Goal: Task Accomplishment & Management: Manage account settings

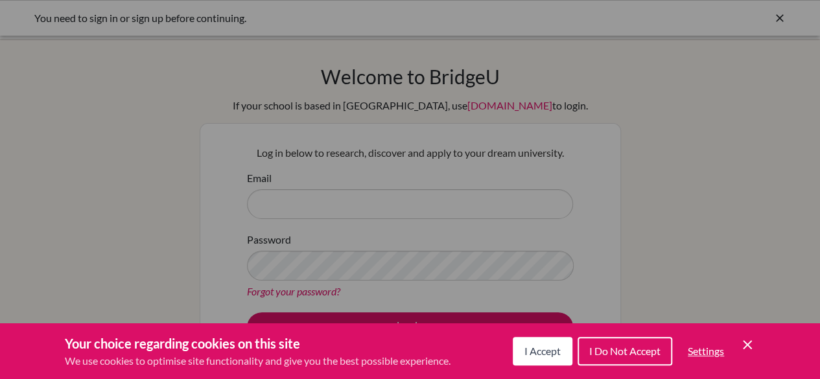
click at [542, 349] on span "I Accept" at bounding box center [543, 351] width 36 height 12
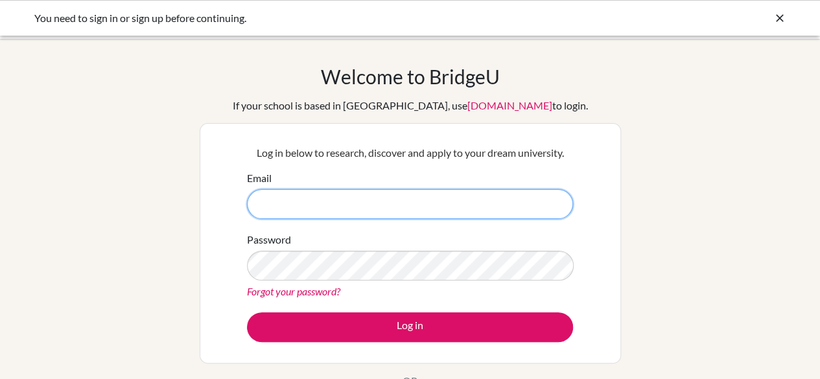
click at [327, 195] on input "Email" at bounding box center [410, 204] width 326 height 30
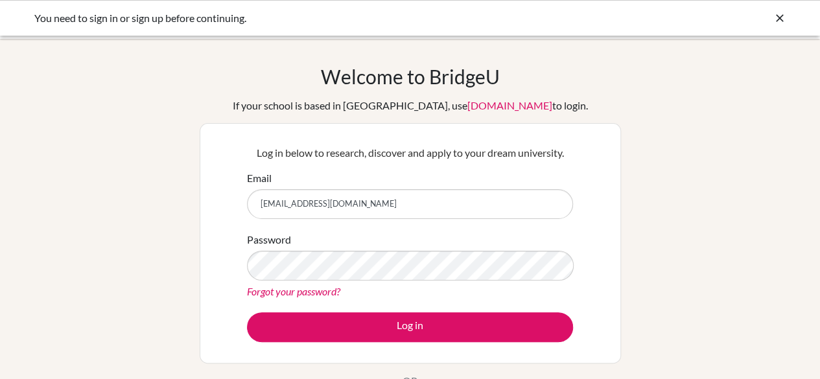
click at [296, 289] on link "Forgot your password?" at bounding box center [293, 291] width 93 height 12
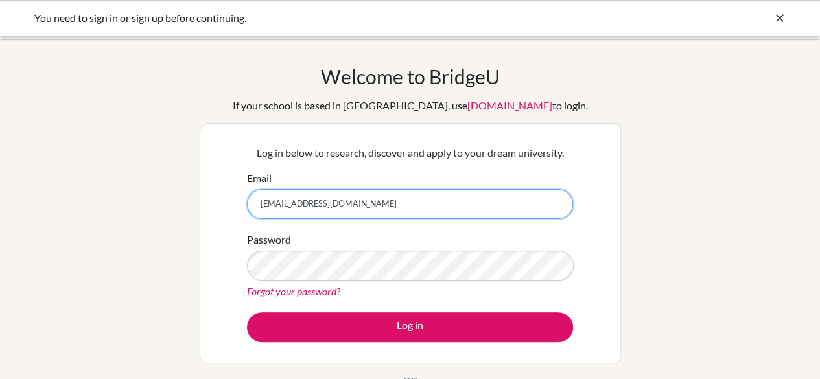
drag, startPoint x: 386, startPoint y: 190, endPoint x: 99, endPoint y: 194, distance: 287.9
click at [99, 194] on div "Welcome to [GEOGRAPHIC_DATA] If your school is based in [GEOGRAPHIC_DATA], use …" at bounding box center [410, 277] width 820 height 424
type input "[EMAIL_ADDRESS][DOMAIN_NAME]"
click at [247, 313] on button "Log in" at bounding box center [410, 328] width 326 height 30
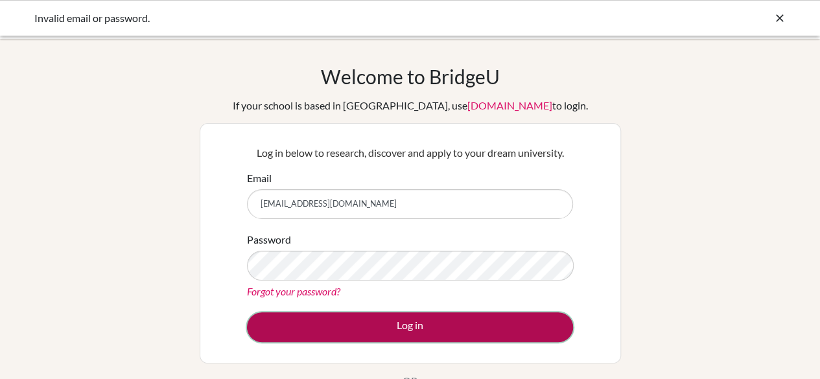
click at [360, 320] on button "Log in" at bounding box center [410, 328] width 326 height 30
